Goal: Task Accomplishment & Management: Use online tool/utility

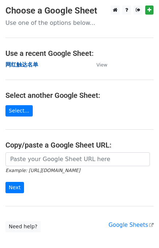
click at [25, 63] on strong "网红触达名单" at bounding box center [21, 64] width 33 height 7
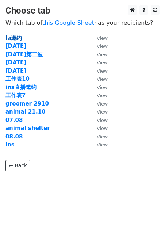
click at [16, 38] on strong "la邀约" at bounding box center [13, 38] width 16 height 7
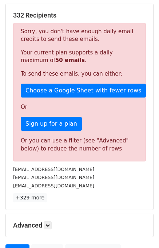
scroll to position [99, 0]
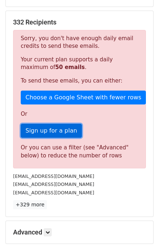
click at [54, 125] on link "Sign up for a plan" at bounding box center [51, 131] width 61 height 14
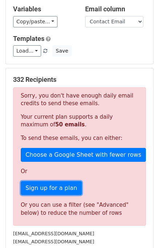
scroll to position [0, 0]
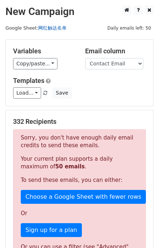
click at [50, 27] on link "网红触达名单" at bounding box center [52, 27] width 28 height 5
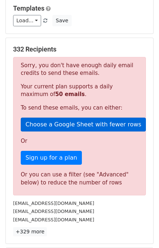
scroll to position [178, 0]
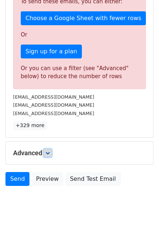
click at [46, 154] on link at bounding box center [48, 153] width 8 height 8
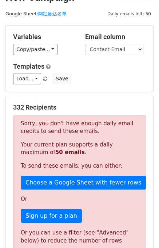
scroll to position [0, 0]
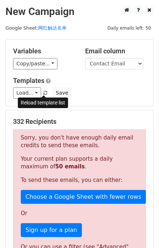
click at [43, 93] on span at bounding box center [45, 93] width 4 height 5
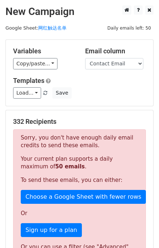
click at [44, 93] on span at bounding box center [45, 93] width 4 height 5
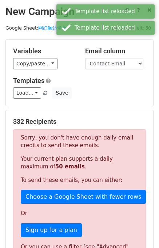
click at [110, 84] on div "Templates Load... No templates saved Save" at bounding box center [80, 88] width 144 height 22
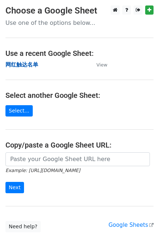
click at [36, 65] on strong "网红触达名单" at bounding box center [21, 64] width 33 height 7
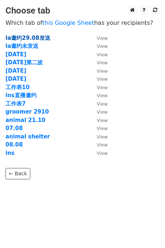
click at [31, 38] on strong "la邀约29.08发送" at bounding box center [27, 38] width 45 height 7
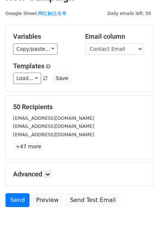
scroll to position [15, 0]
